Goal: Transaction & Acquisition: Purchase product/service

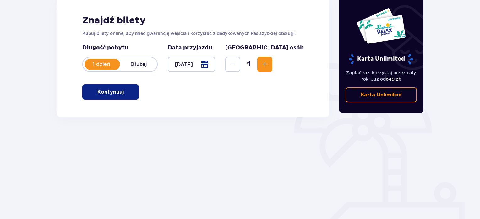
scroll to position [94, 0]
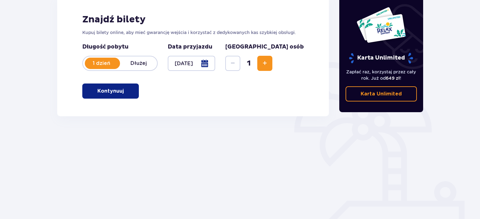
click at [273, 67] on button "Increase" at bounding box center [265, 63] width 15 height 15
click at [103, 90] on p "Kontynuuj" at bounding box center [110, 90] width 26 height 7
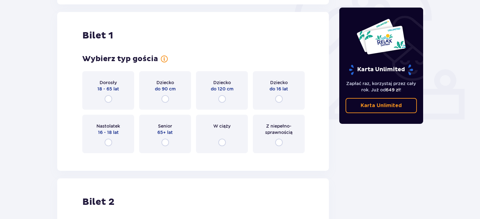
scroll to position [210, 0]
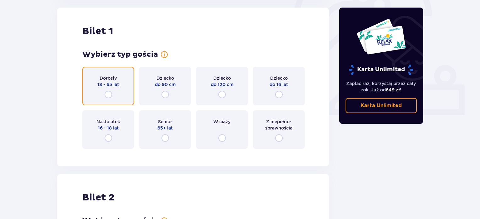
click at [108, 93] on input "radio" at bounding box center [109, 95] width 8 height 8
radio input "true"
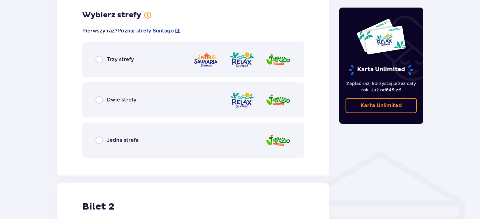
scroll to position [363, 0]
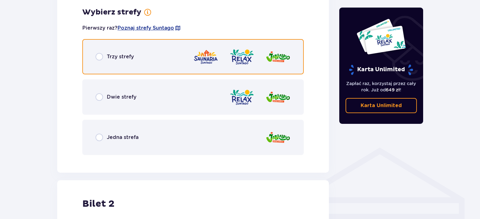
click at [101, 58] on input "radio" at bounding box center [100, 57] width 8 height 8
radio input "true"
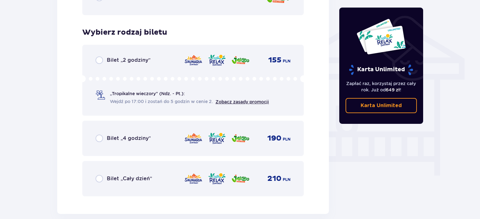
scroll to position [523, 0]
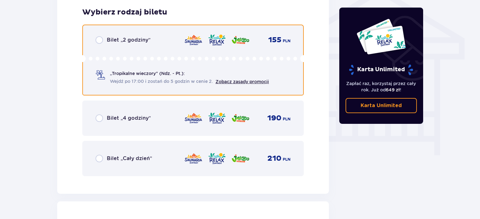
click at [98, 41] on input "radio" at bounding box center [100, 40] width 8 height 8
radio input "true"
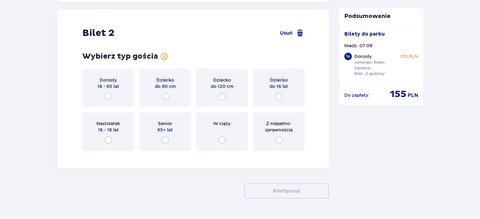
scroll to position [716, 0]
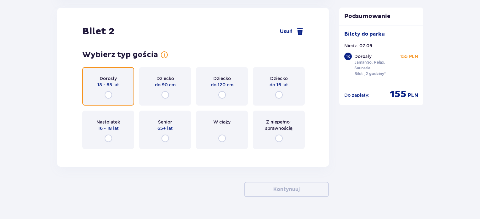
click at [109, 95] on input "radio" at bounding box center [109, 95] width 8 height 8
radio input "true"
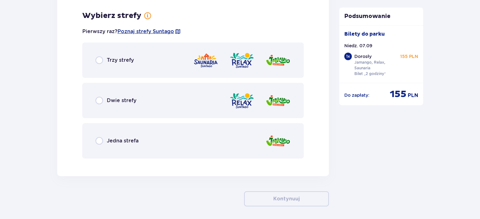
scroll to position [870, 0]
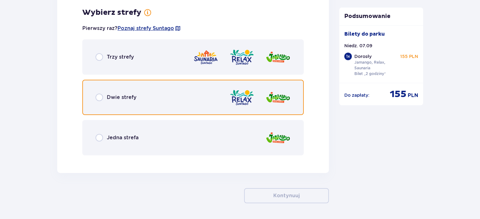
click at [99, 100] on input "radio" at bounding box center [100, 97] width 8 height 8
radio input "true"
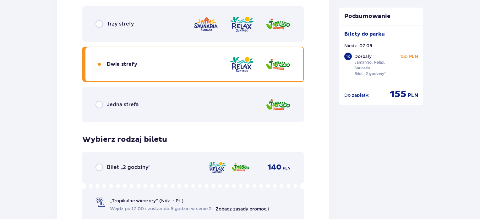
scroll to position [845, 0]
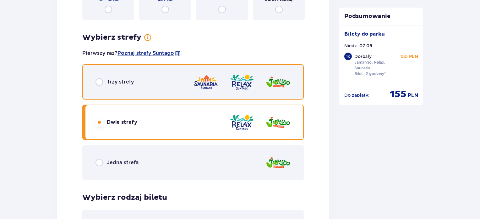
click at [101, 83] on input "radio" at bounding box center [100, 82] width 8 height 8
radio input "true"
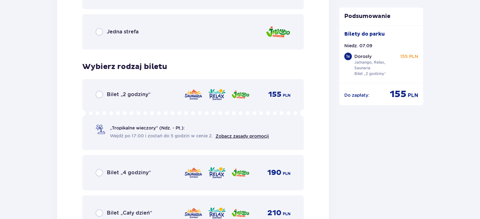
scroll to position [1014, 0]
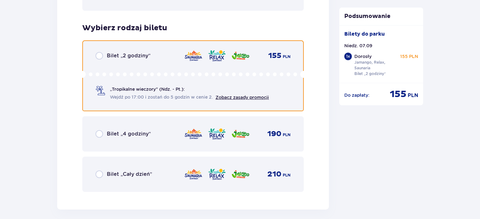
click at [100, 55] on input "radio" at bounding box center [100, 56] width 8 height 8
radio input "true"
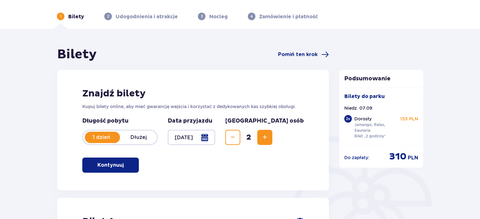
scroll to position [0, 0]
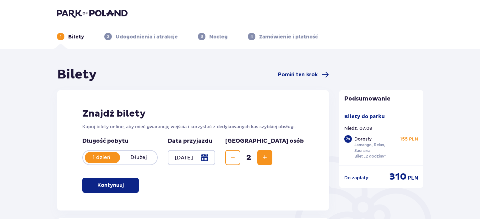
click at [92, 9] on img at bounding box center [92, 13] width 71 height 9
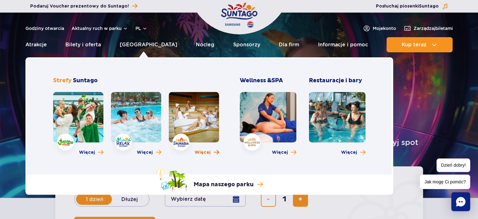
click at [213, 151] on link "Więcej" at bounding box center [207, 152] width 25 height 6
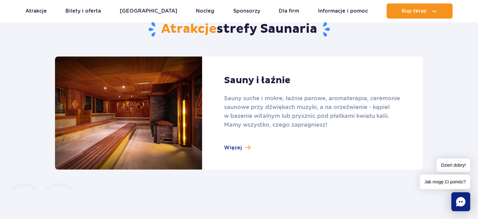
scroll to position [400, 0]
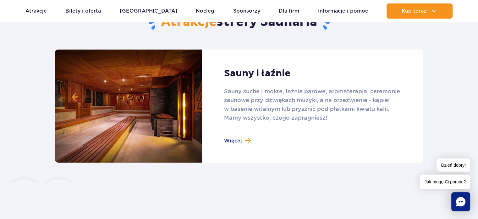
click at [237, 138] on link at bounding box center [239, 105] width 368 height 113
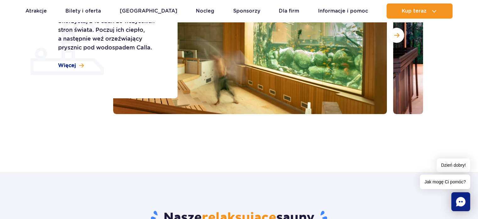
scroll to position [136, 0]
